Goal: Task Accomplishment & Management: Manage account settings

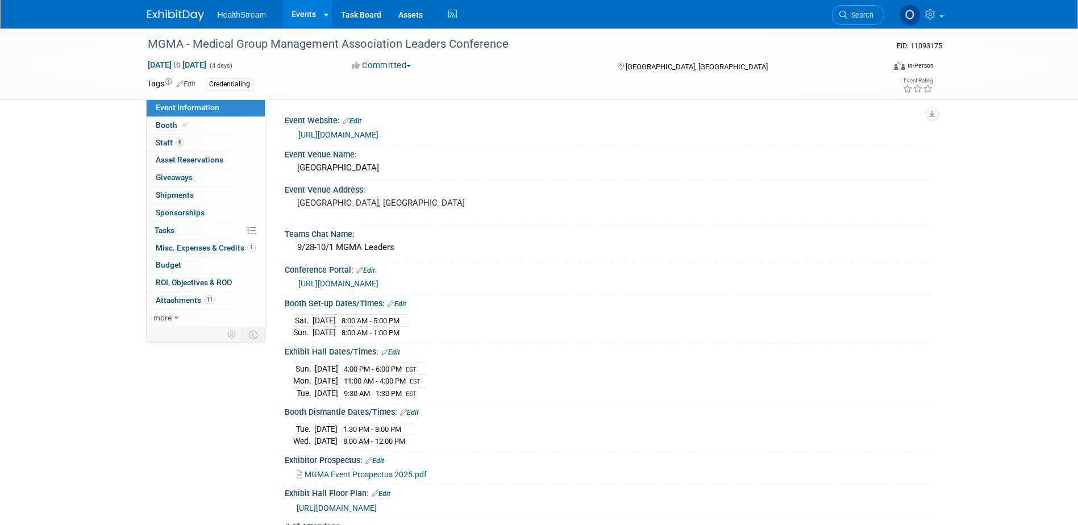
click at [306, 9] on link "Events" at bounding box center [303, 14] width 41 height 28
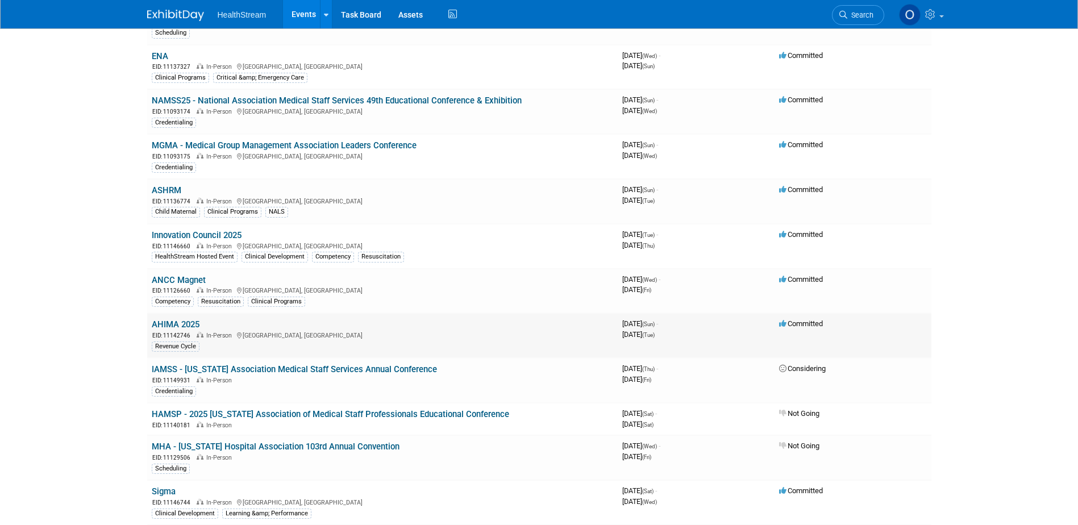
scroll to position [171, 0]
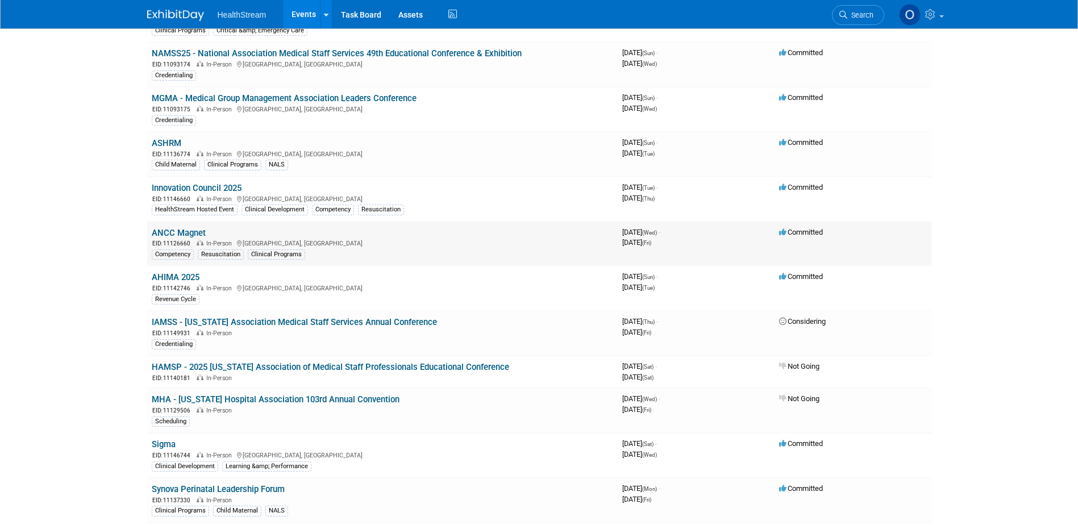
click at [184, 230] on link "ANCC Magnet" at bounding box center [179, 233] width 54 height 10
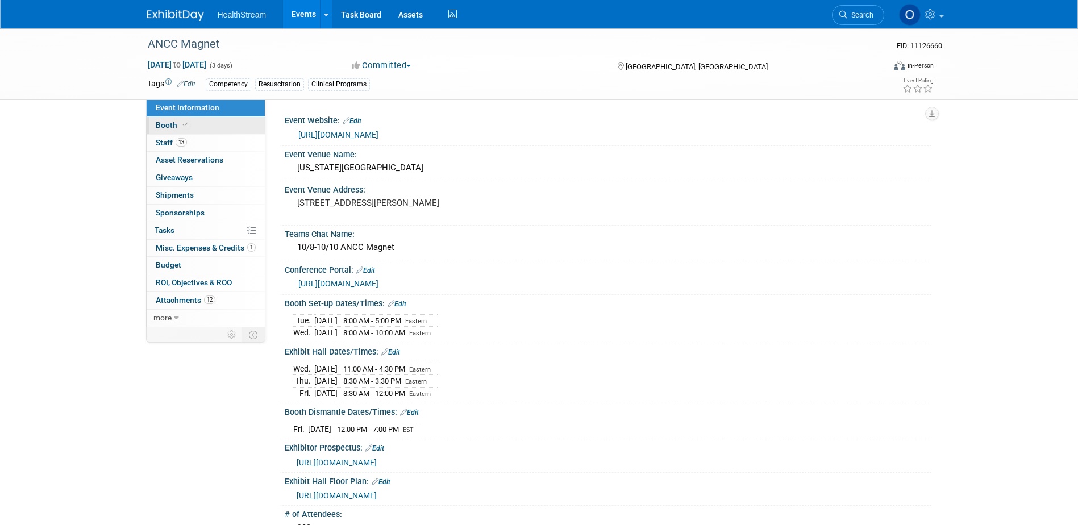
click at [212, 119] on link "Booth" at bounding box center [206, 125] width 118 height 17
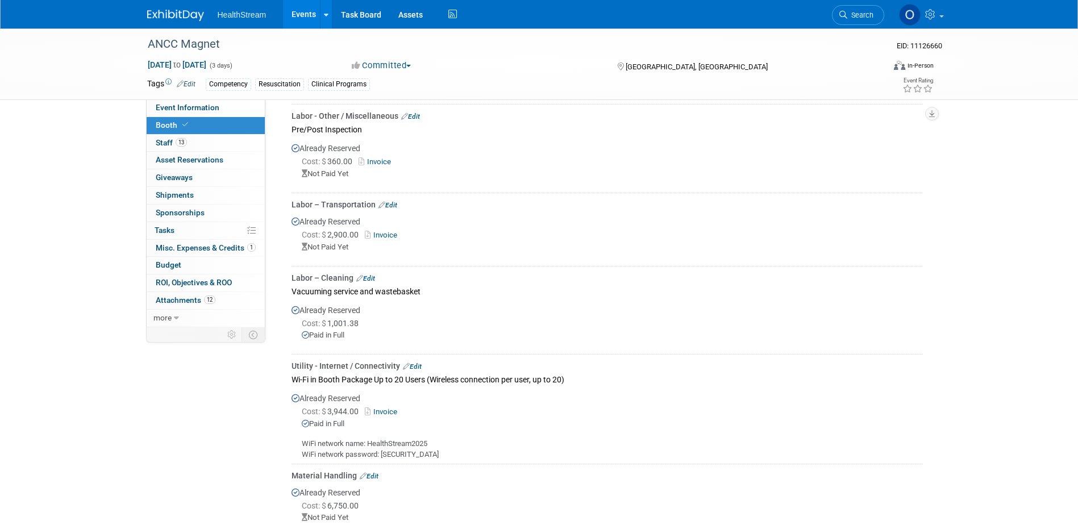
scroll to position [398, 0]
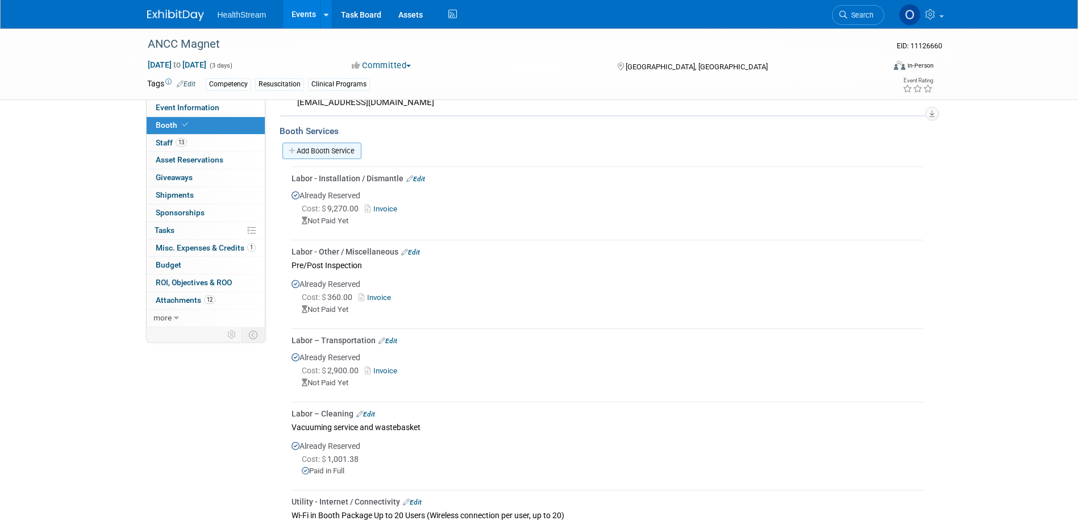
click at [338, 152] on link "Add Booth Service" at bounding box center [322, 151] width 79 height 16
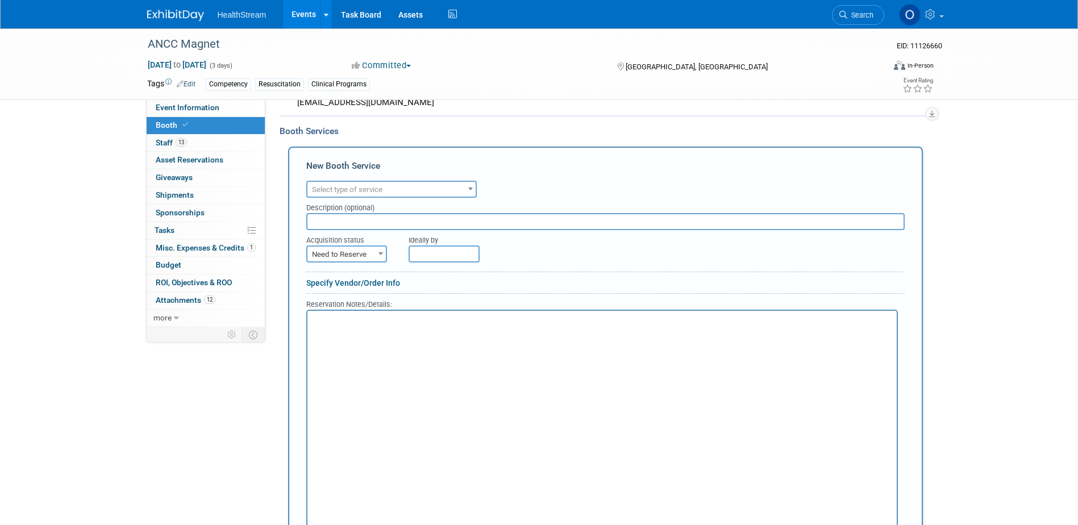
scroll to position [0, 0]
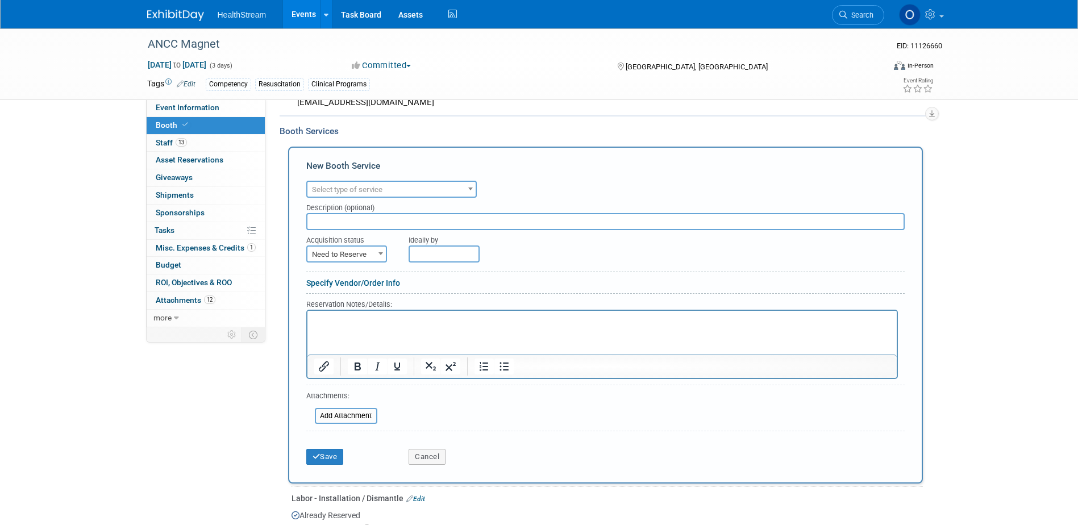
click at [369, 184] on span "Select type of service" at bounding box center [392, 190] width 168 height 16
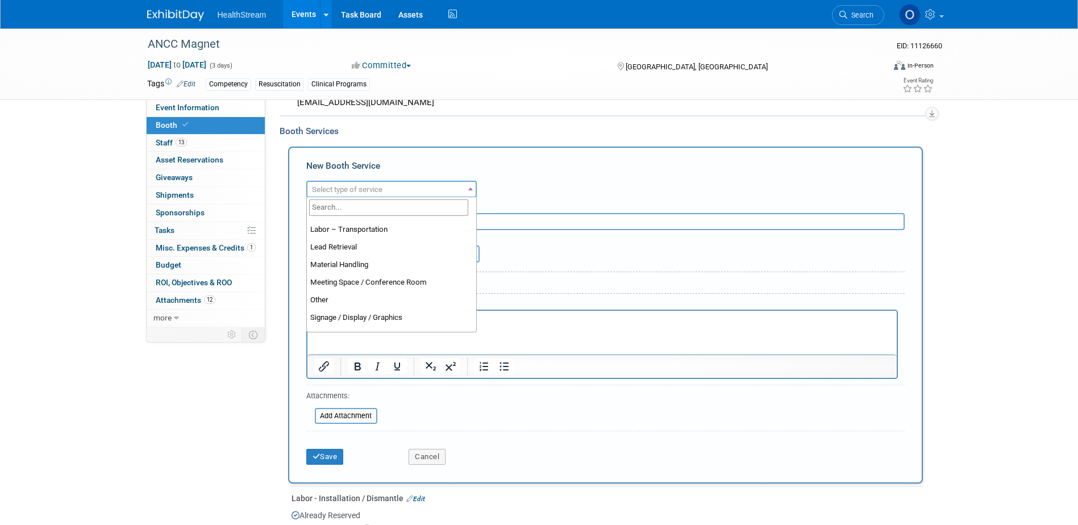
scroll to position [227, 0]
select select "1"
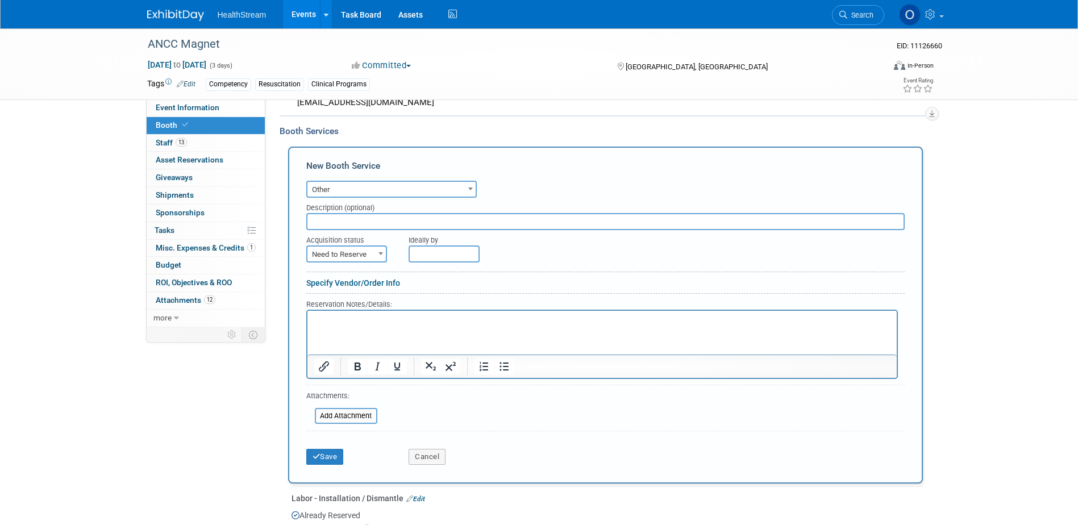
click at [451, 219] on input "text" at bounding box center [605, 221] width 599 height 17
type input "Photobooth"
click at [376, 252] on span at bounding box center [380, 253] width 11 height 15
select select "2"
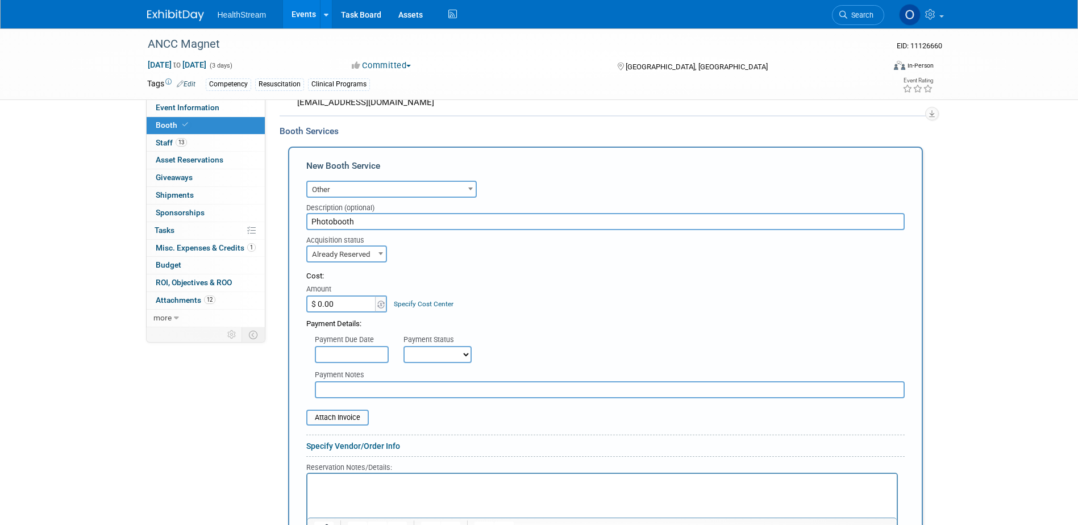
click at [360, 304] on input "$ 0.00" at bounding box center [341, 304] width 71 height 17
type input "$ 3,250.00"
click at [627, 278] on div "Cost:" at bounding box center [605, 276] width 599 height 11
click at [443, 344] on div "Payment Status" at bounding box center [442, 340] width 76 height 11
click at [445, 350] on select "Not Paid Yet Partially Paid Paid in Full" at bounding box center [438, 354] width 68 height 17
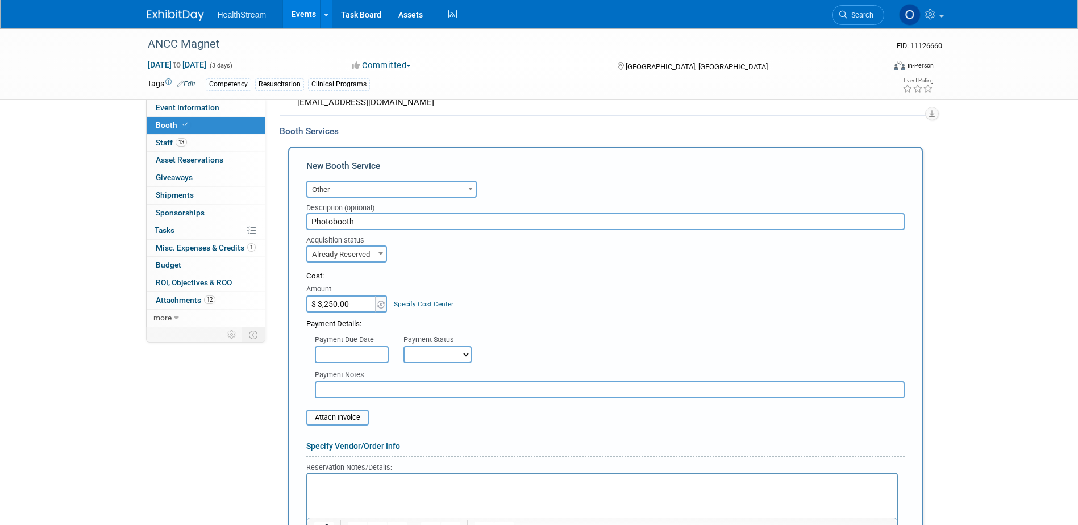
select select "1"
click at [404, 346] on select "Not Paid Yet Partially Paid Paid in Full" at bounding box center [438, 354] width 68 height 17
click at [339, 422] on input "file" at bounding box center [299, 418] width 135 height 14
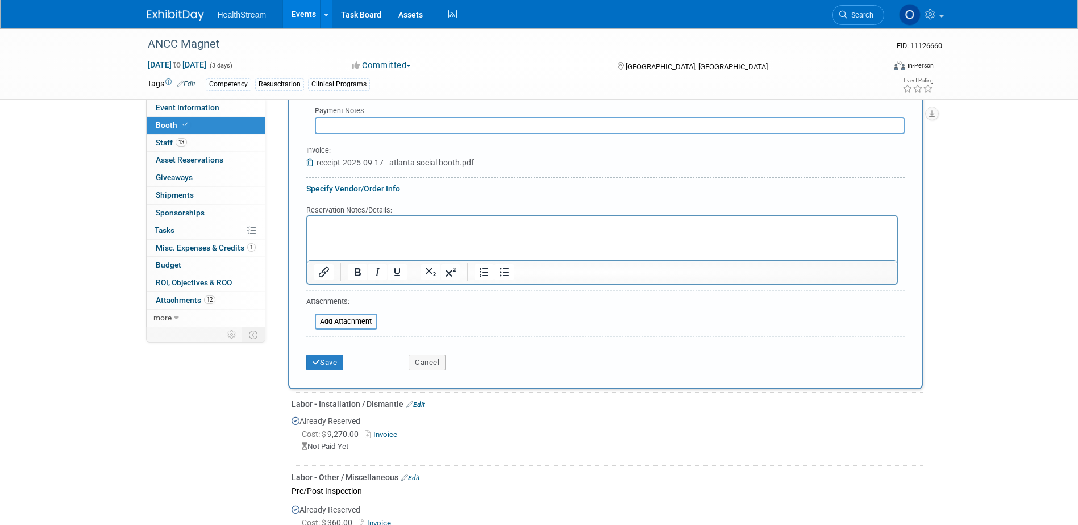
scroll to position [682, 0]
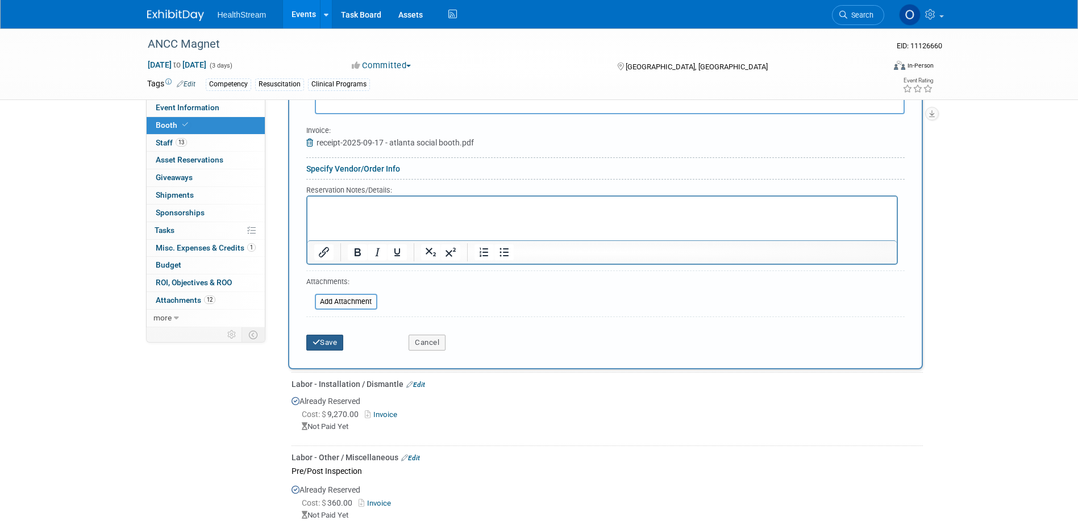
click at [327, 350] on button "Save" at bounding box center [325, 343] width 38 height 16
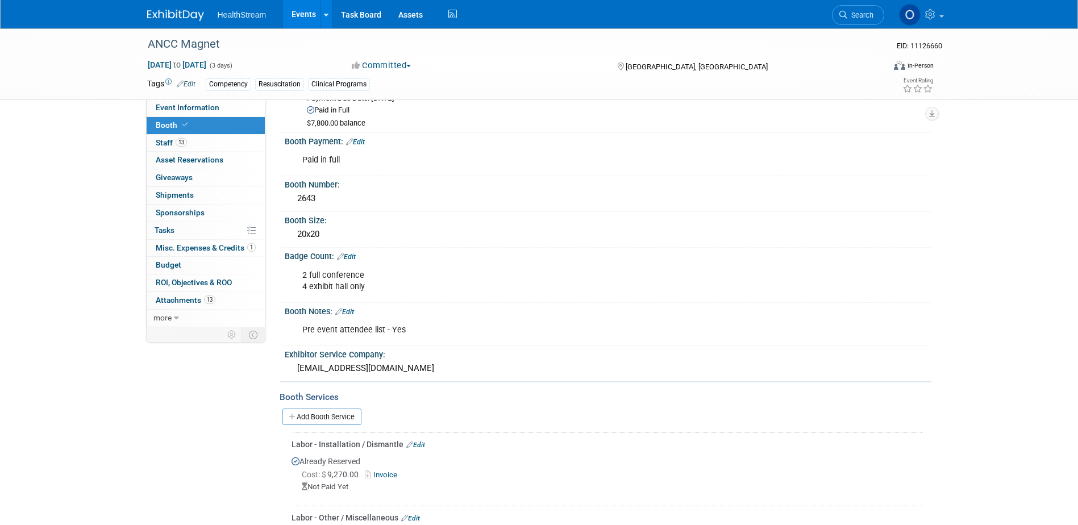
scroll to position [0, 0]
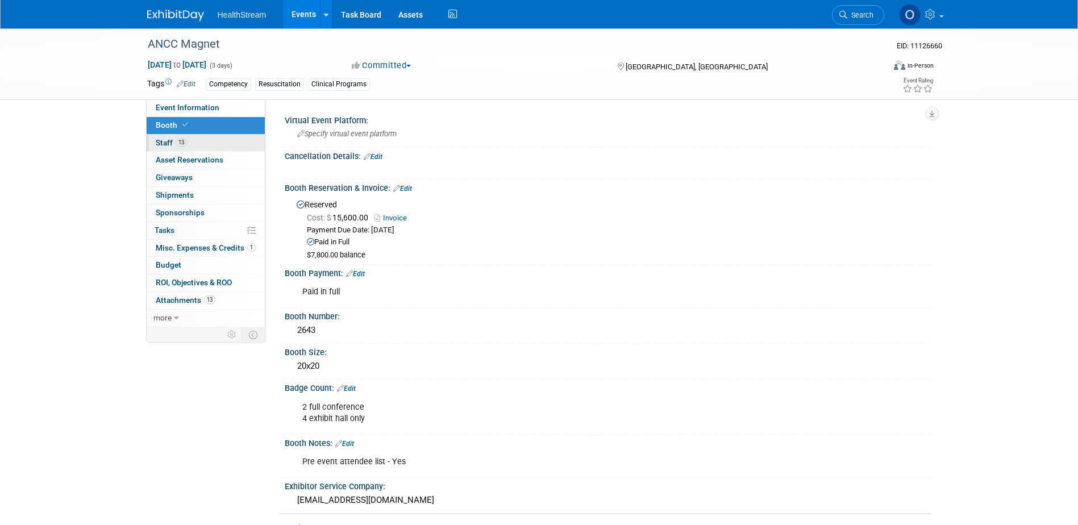
click at [230, 139] on link "13 Staff 13" at bounding box center [206, 143] width 118 height 17
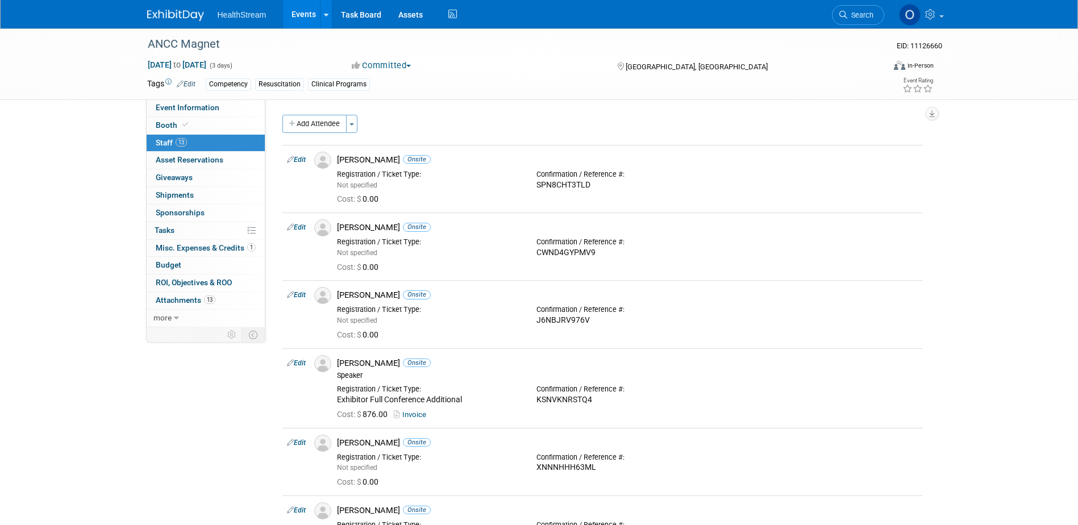
click at [312, 127] on button "Add Attendee" at bounding box center [315, 124] width 64 height 18
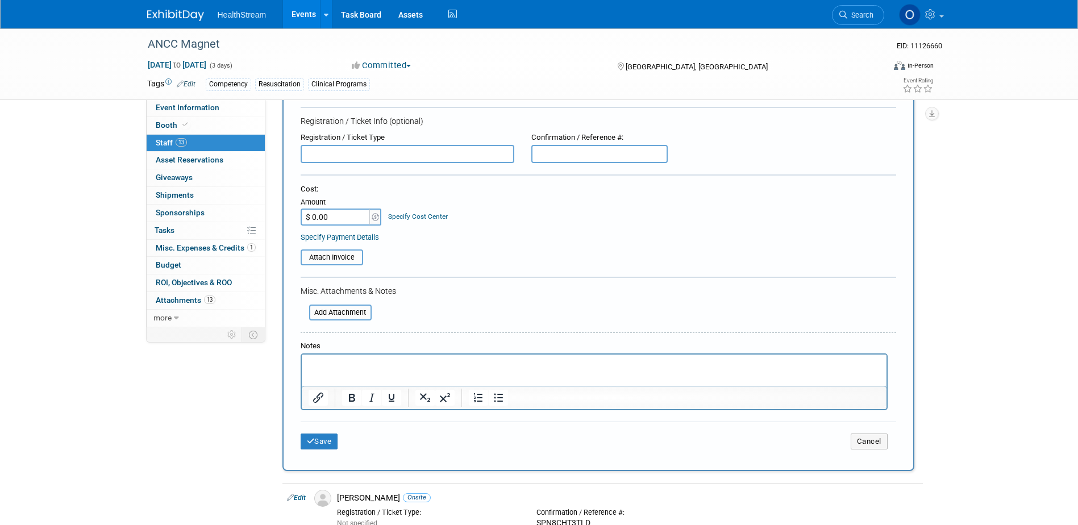
scroll to position [284, 0]
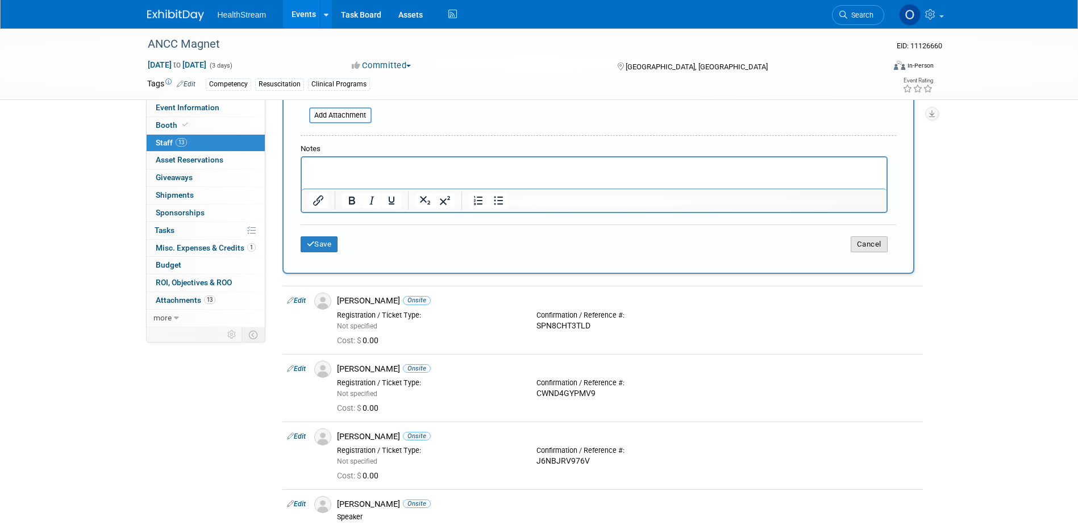
click at [875, 247] on button "Cancel" at bounding box center [869, 244] width 37 height 16
